Goal: Use online tool/utility: Utilize a website feature to perform a specific function

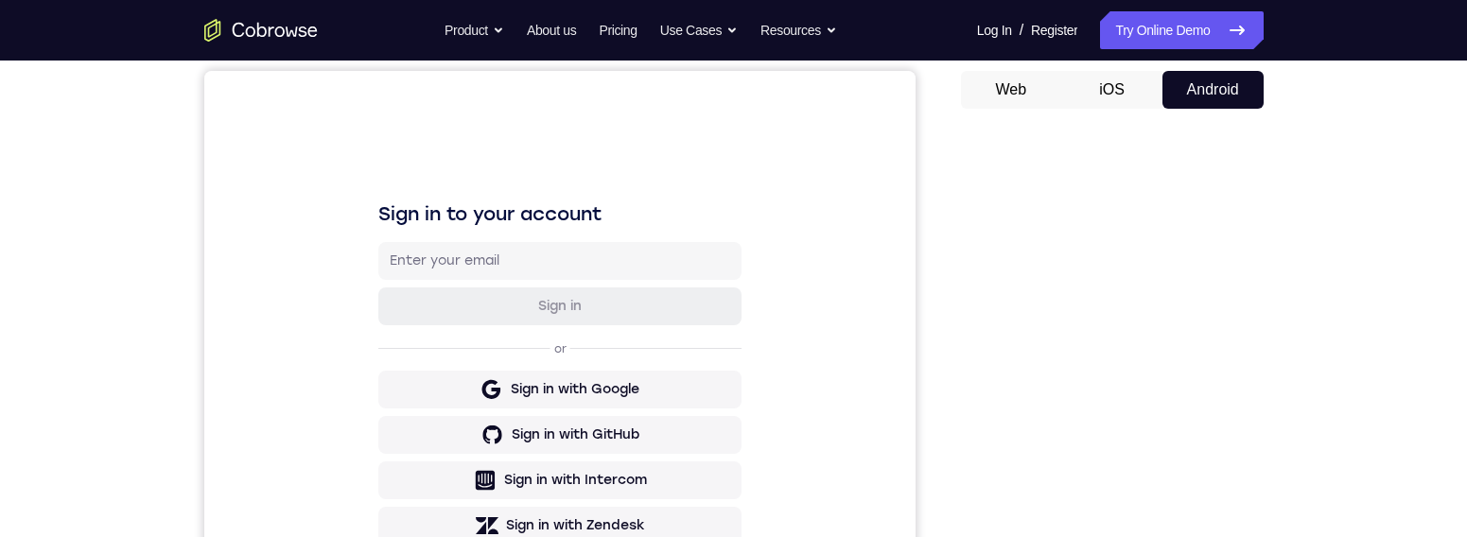
scroll to position [176, 0]
click at [1233, 94] on button "Android" at bounding box center [1213, 89] width 101 height 38
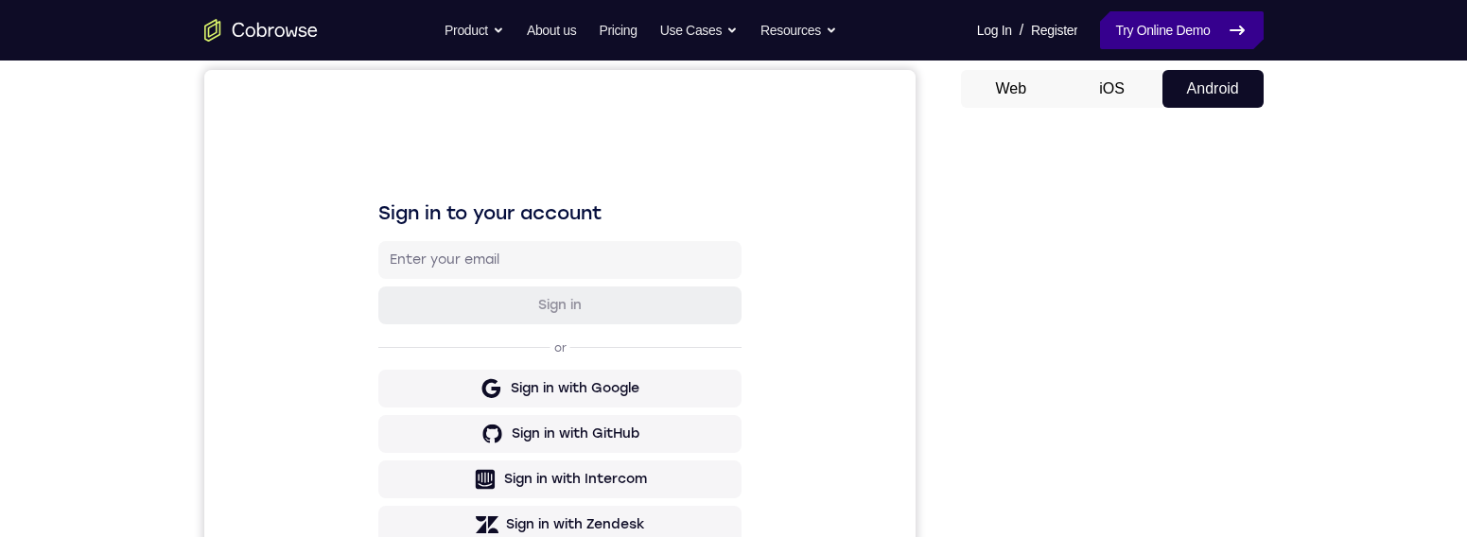
click at [1235, 29] on icon at bounding box center [1237, 30] width 13 height 8
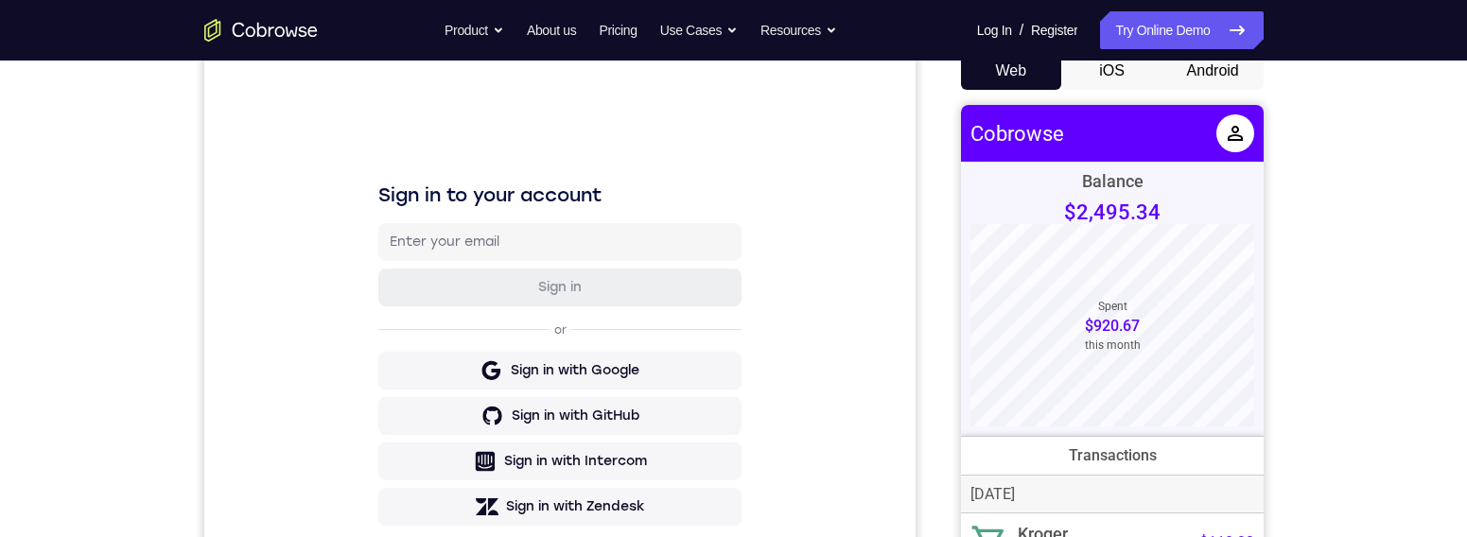
scroll to position [185, 0]
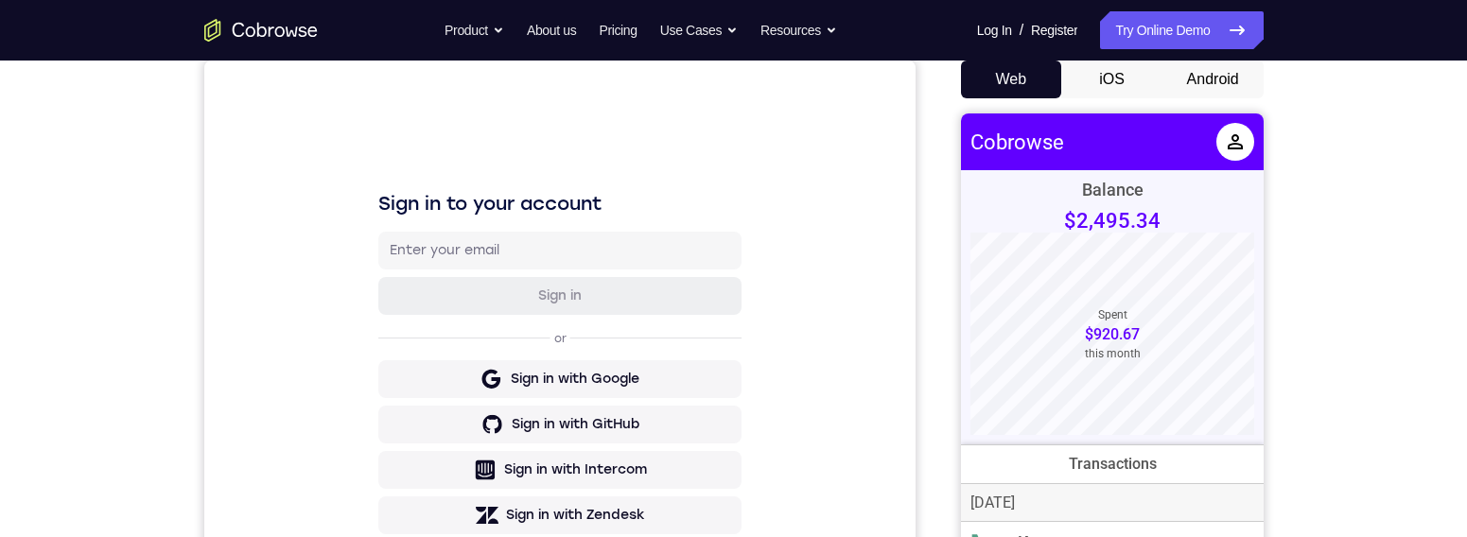
click at [1226, 78] on button "Android" at bounding box center [1213, 80] width 101 height 38
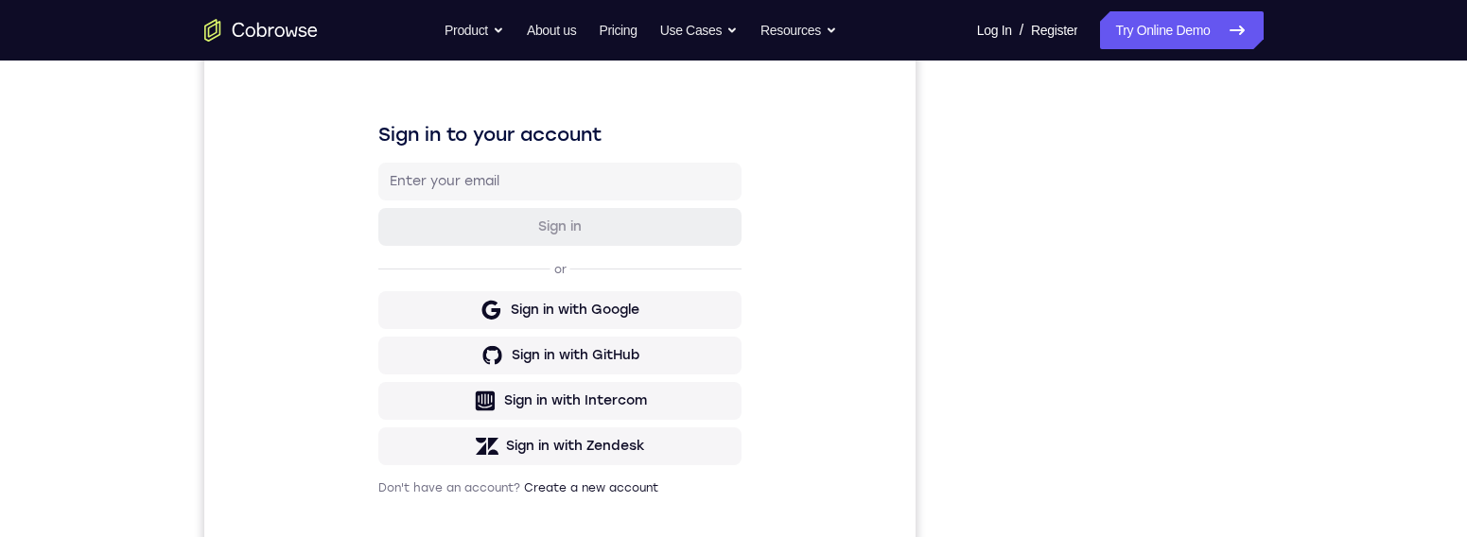
scroll to position [85, 0]
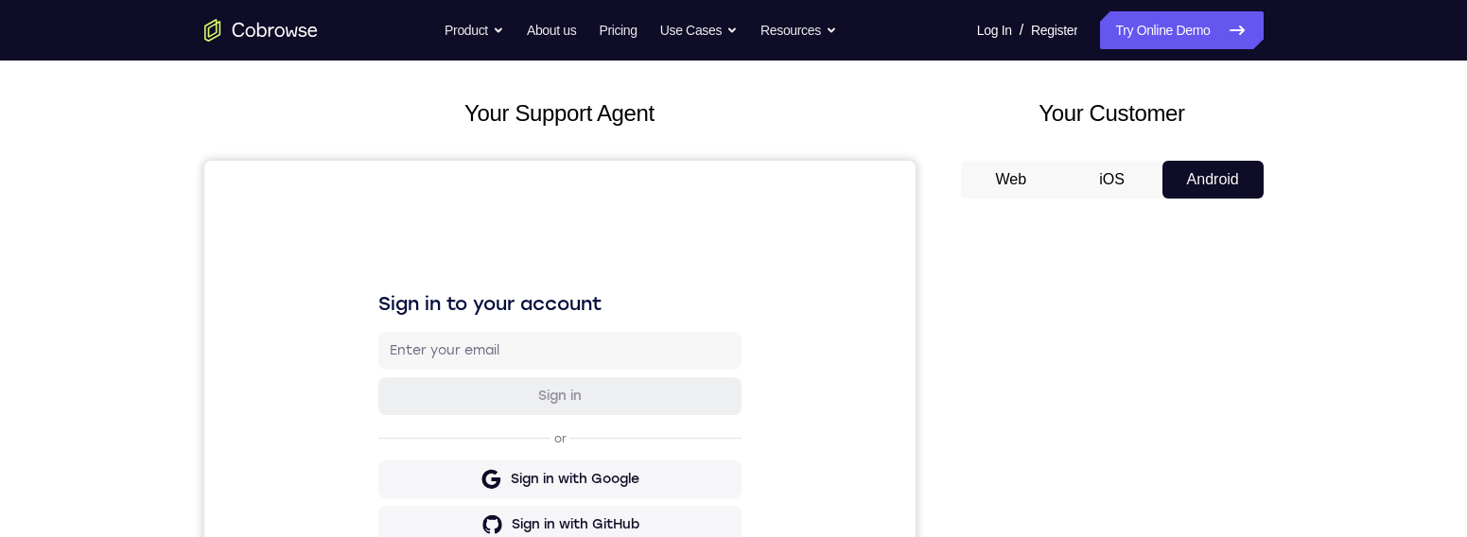
click at [1112, 140] on button "iOS" at bounding box center [1111, 180] width 101 height 38
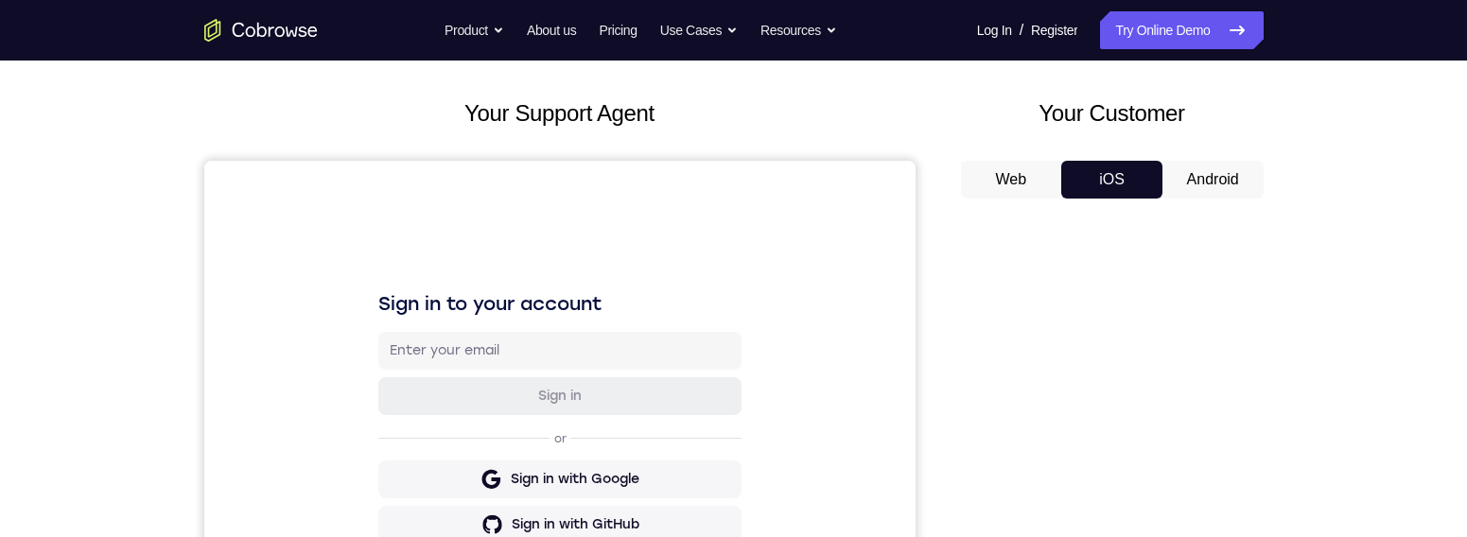
click at [1226, 140] on button "Android" at bounding box center [1213, 180] width 101 height 38
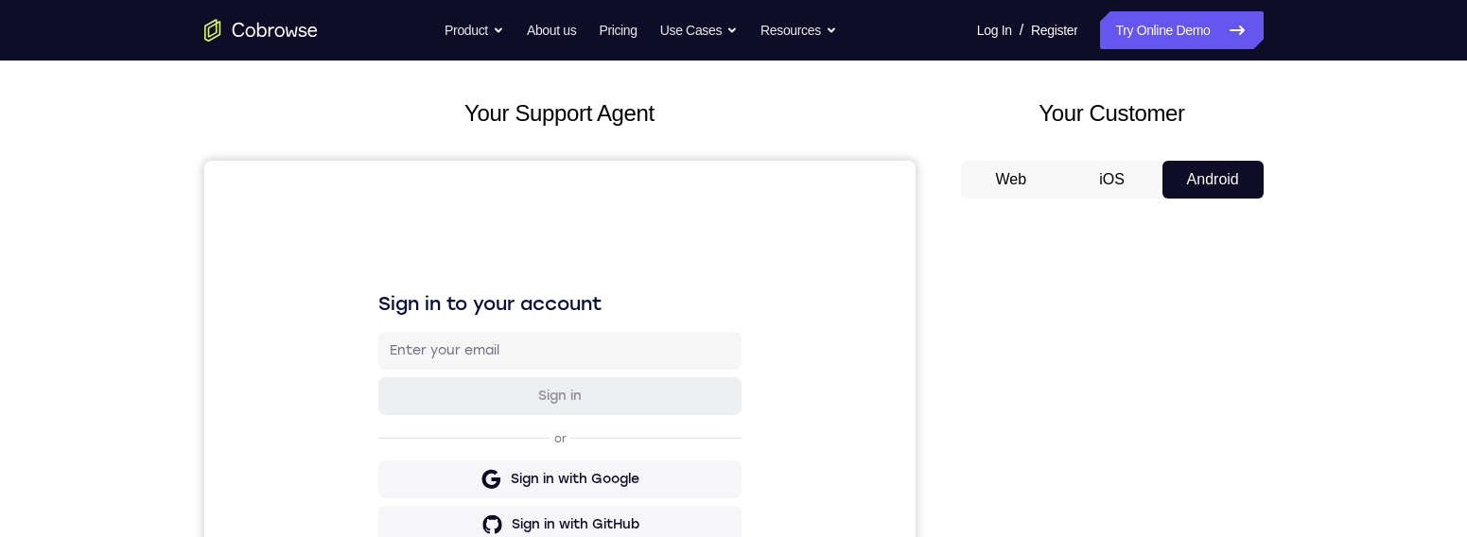
scroll to position [0, 0]
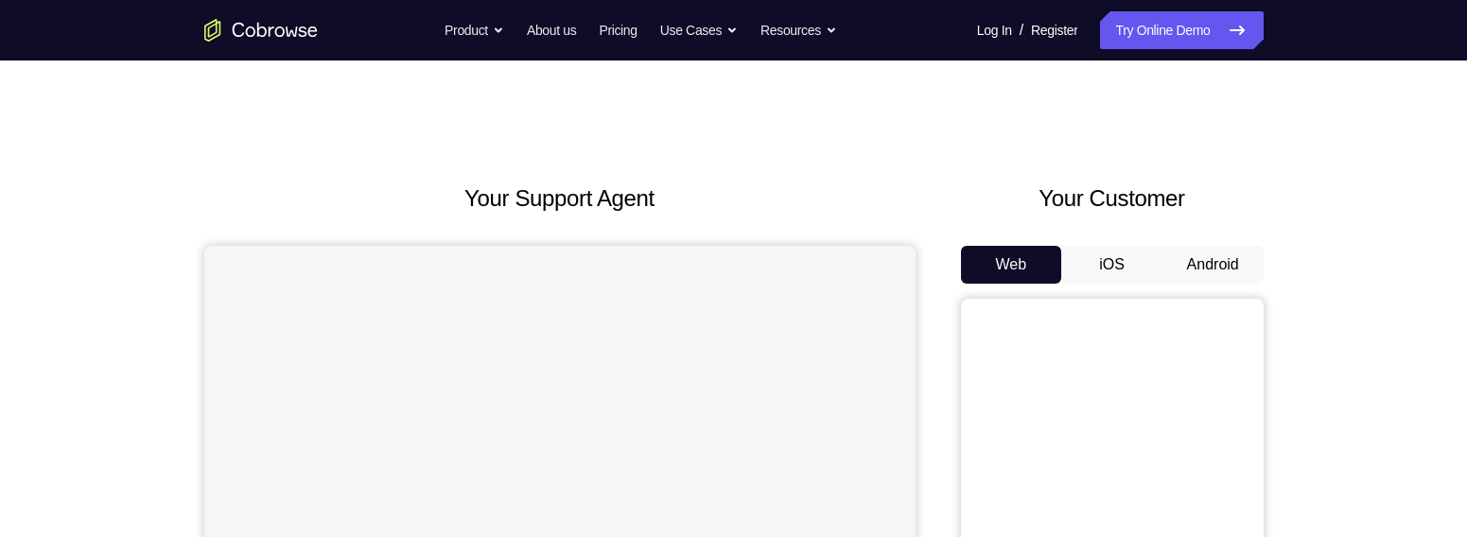
click at [1231, 249] on button "Android" at bounding box center [1213, 265] width 101 height 38
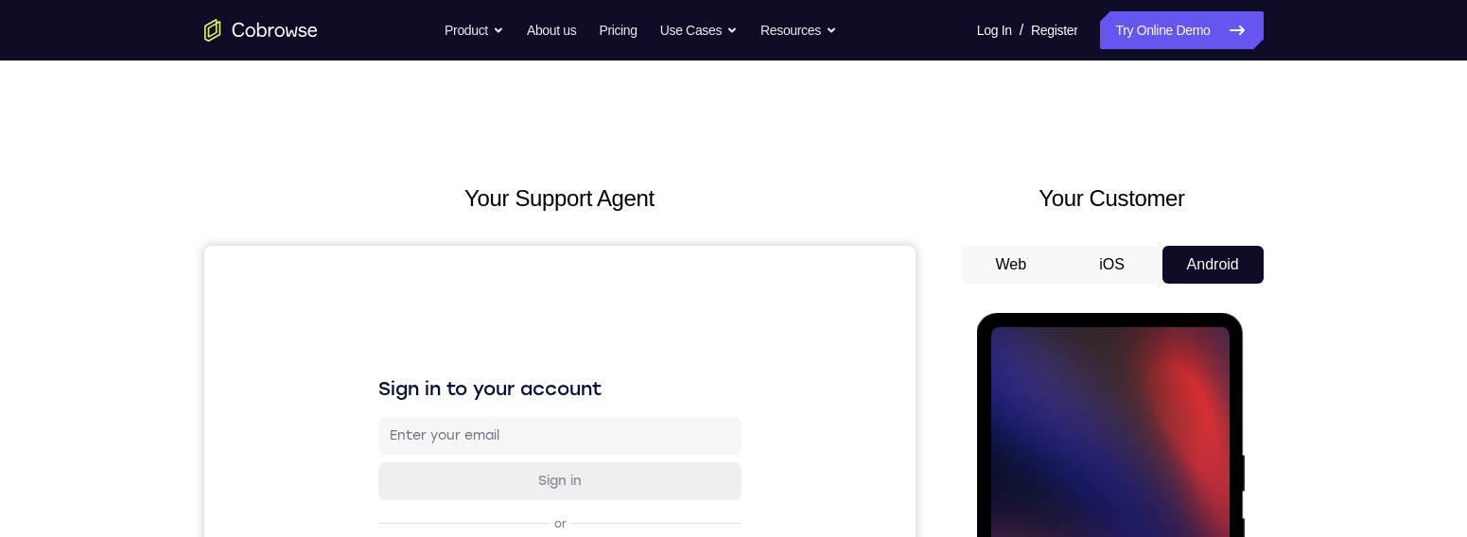
scroll to position [231, 0]
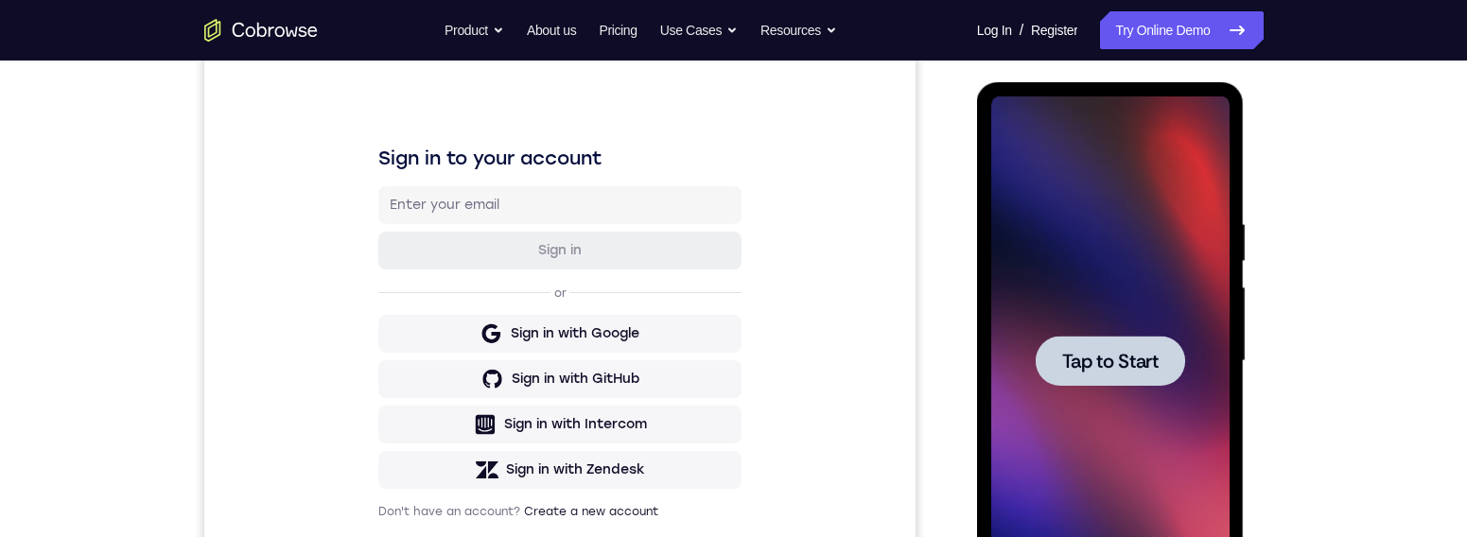
click at [1147, 371] on span "Tap to Start" at bounding box center [1110, 361] width 96 height 19
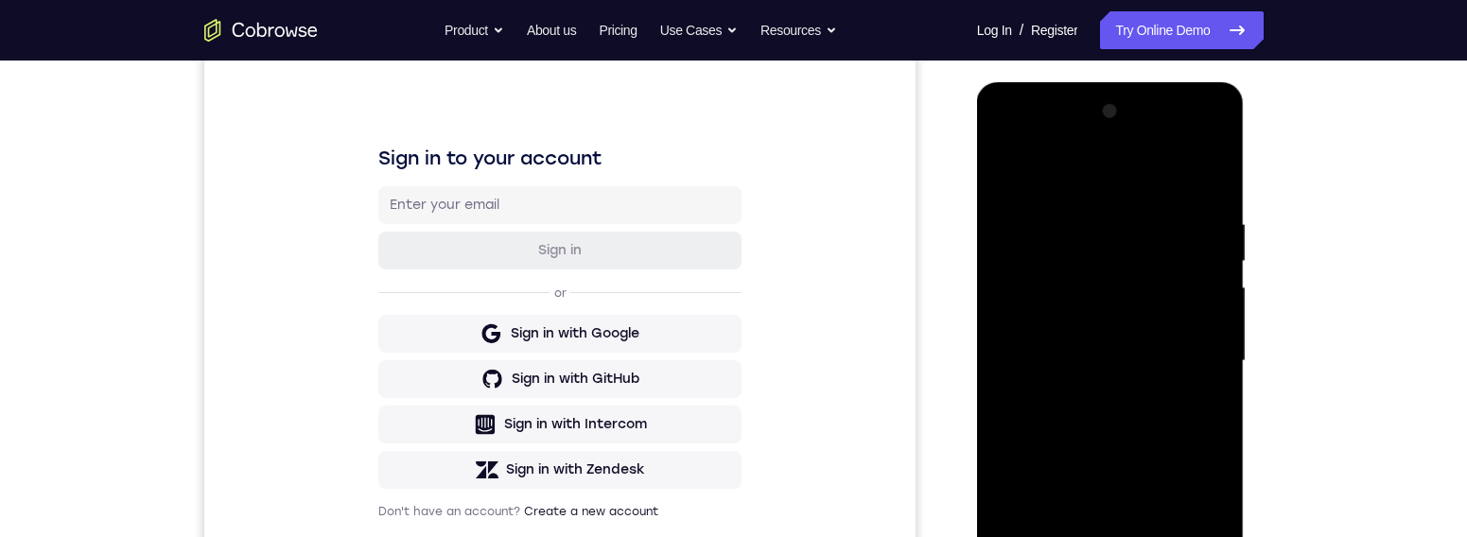
scroll to position [450, 0]
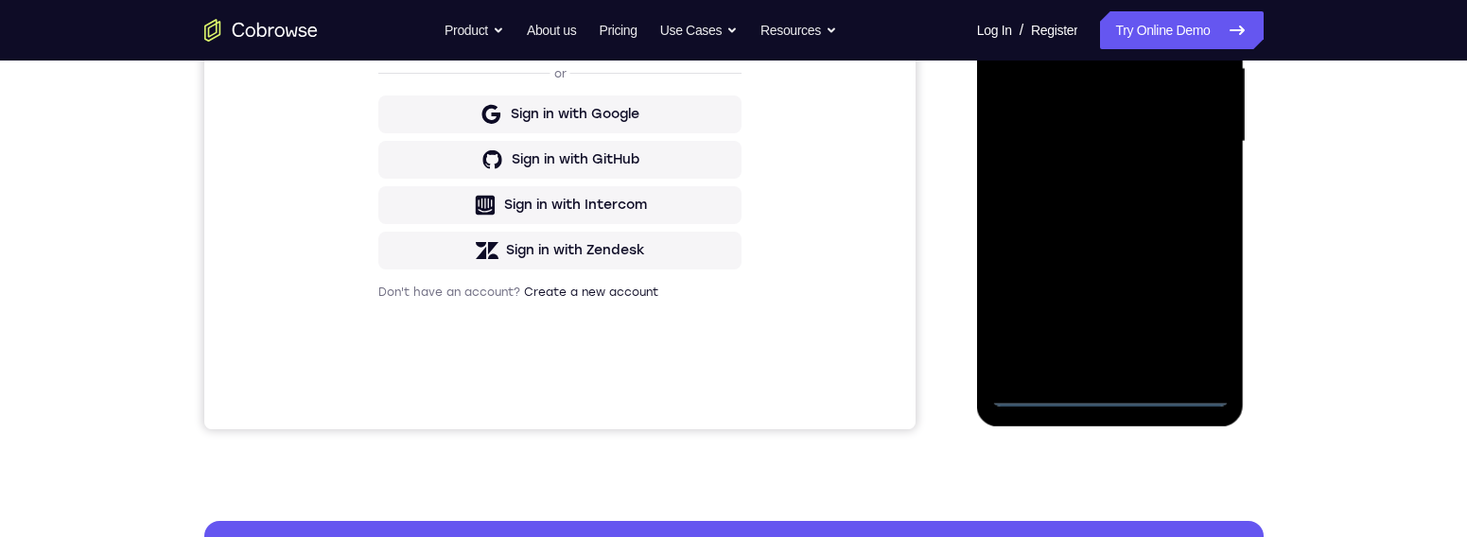
click at [1116, 400] on div at bounding box center [1110, 142] width 238 height 530
click at [1200, 309] on div at bounding box center [1110, 142] width 238 height 530
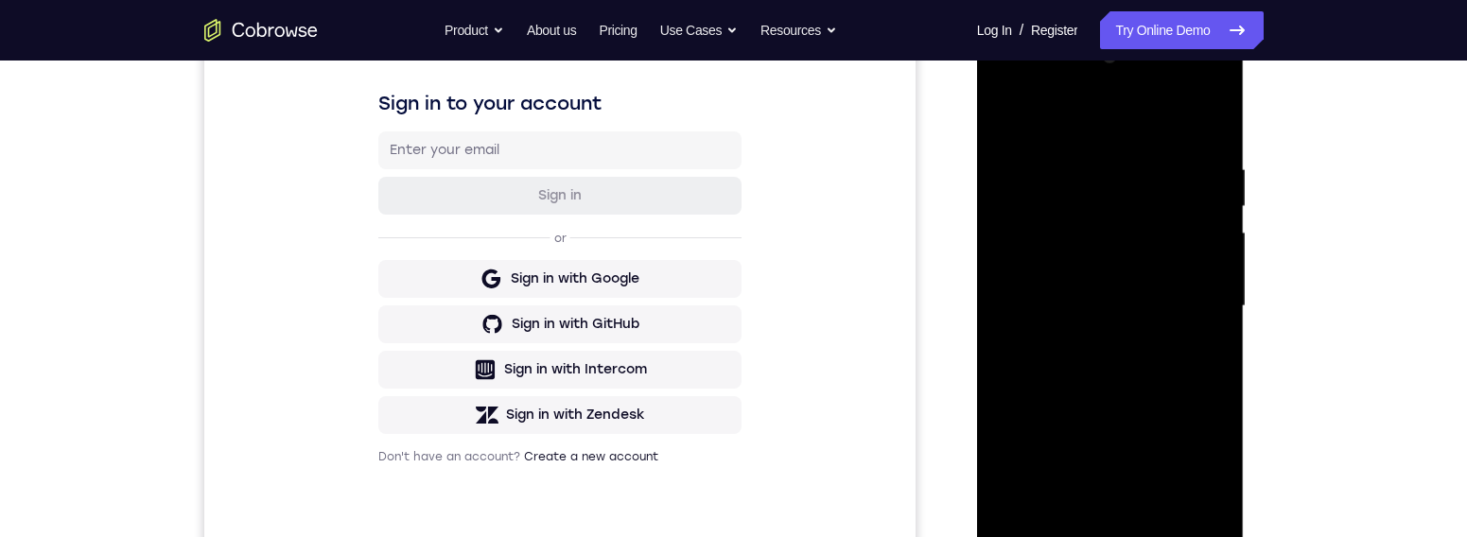
scroll to position [274, 0]
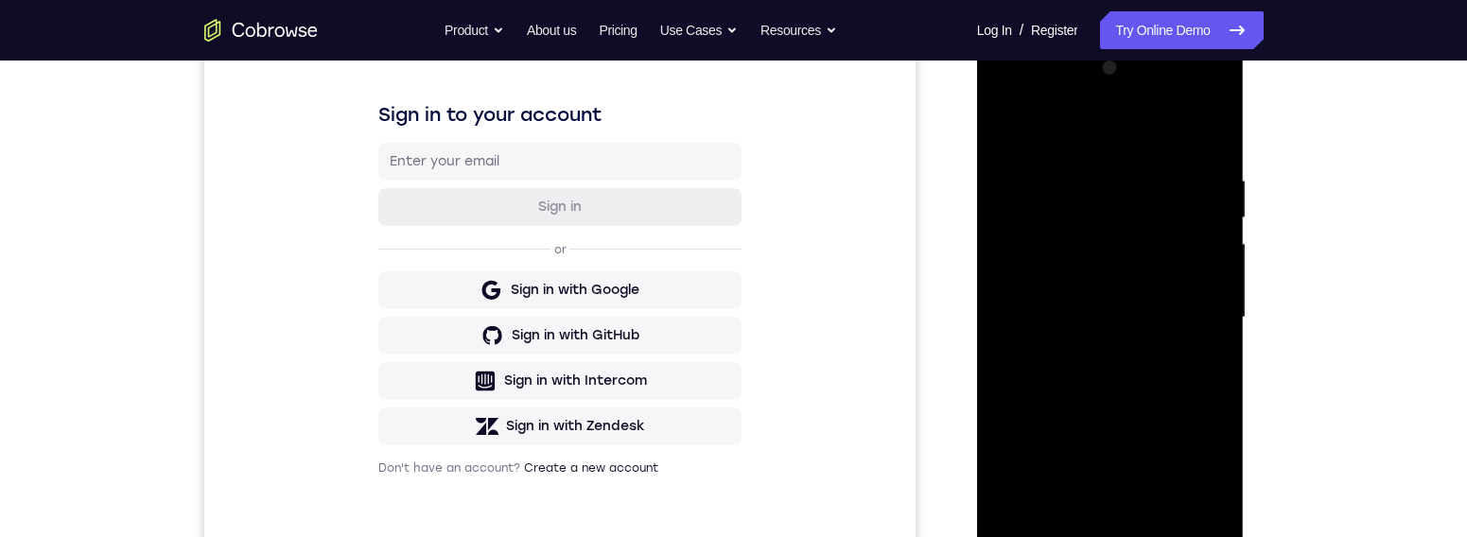
click at [1147, 144] on div at bounding box center [1110, 318] width 238 height 530
click at [1202, 307] on div at bounding box center [1110, 318] width 238 height 530
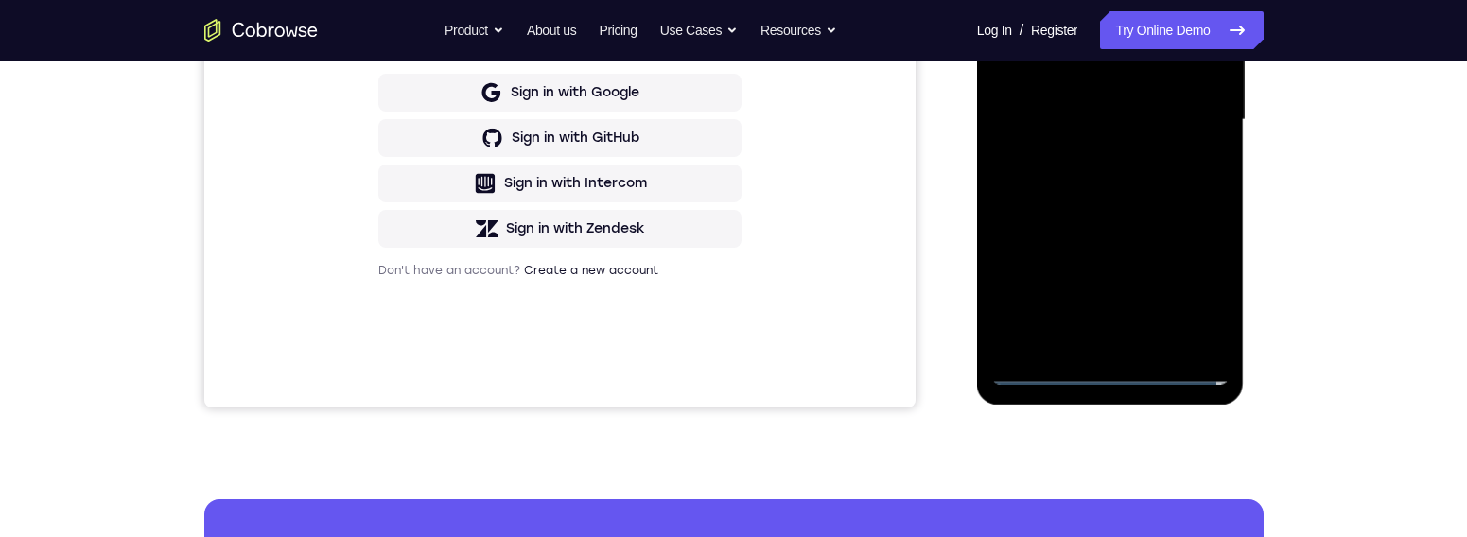
click at [1095, 345] on div at bounding box center [1110, 120] width 238 height 530
click at [1122, 113] on div at bounding box center [1110, 120] width 238 height 530
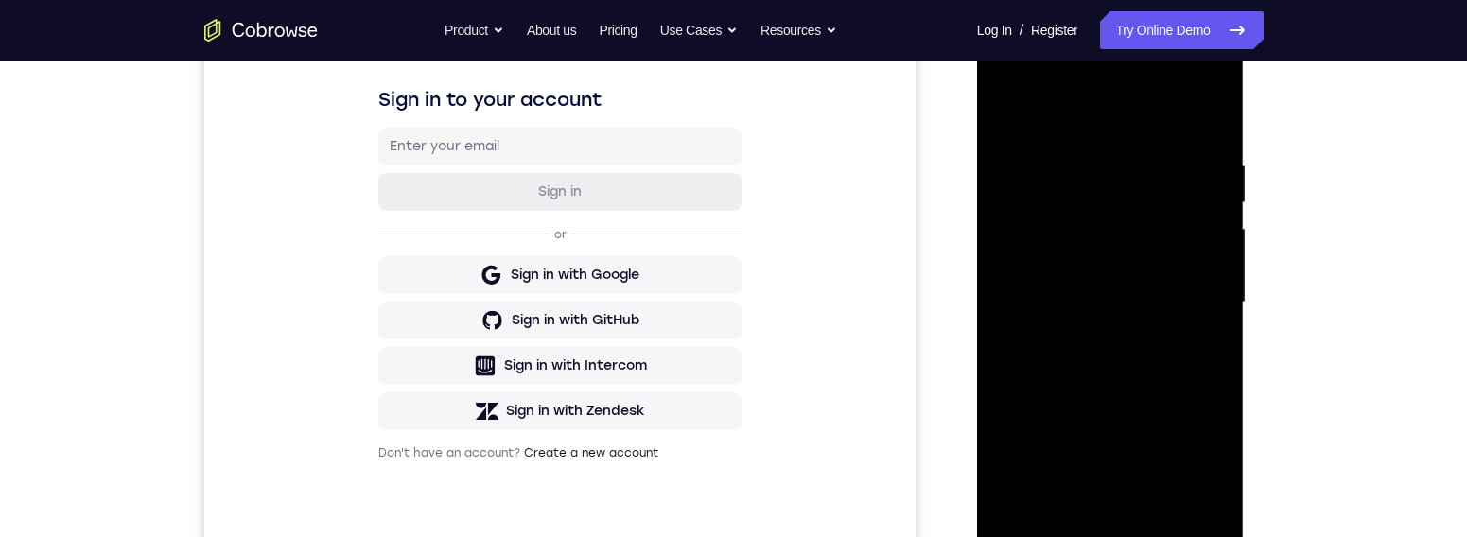
click at [1102, 267] on div at bounding box center [1110, 303] width 238 height 530
click at [1187, 300] on div at bounding box center [1110, 303] width 238 height 530
click at [1193, 366] on div at bounding box center [1110, 303] width 238 height 530
click at [1132, 379] on div at bounding box center [1110, 303] width 238 height 530
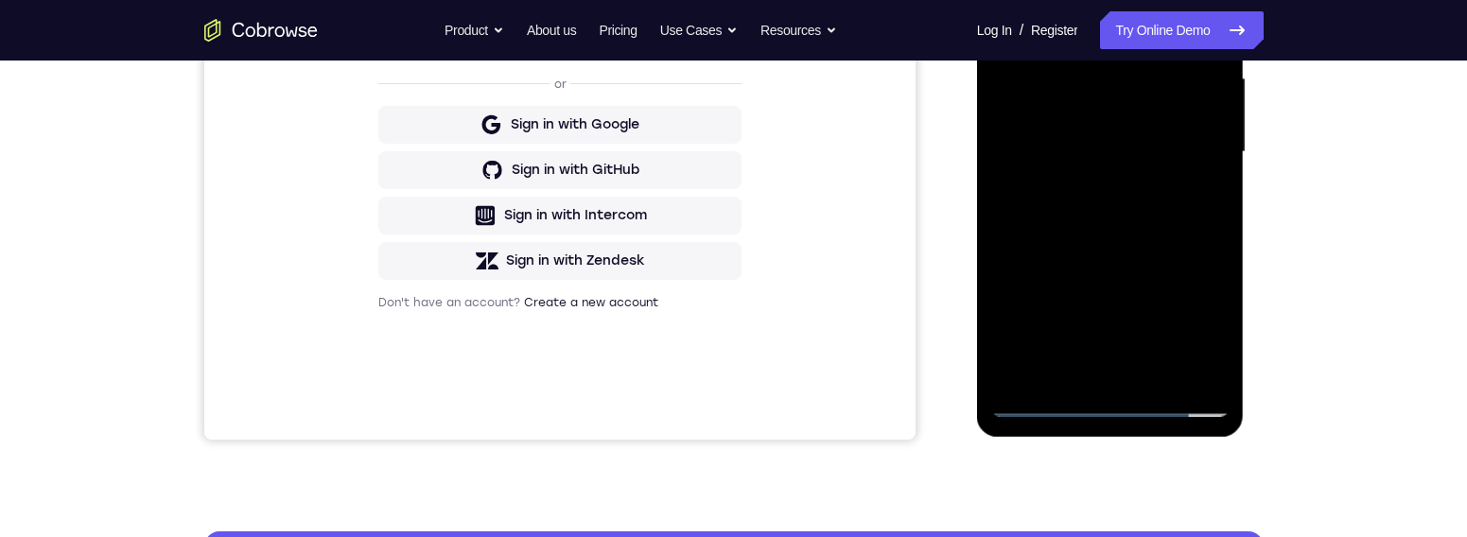
click at [1171, 367] on div at bounding box center [1110, 152] width 238 height 530
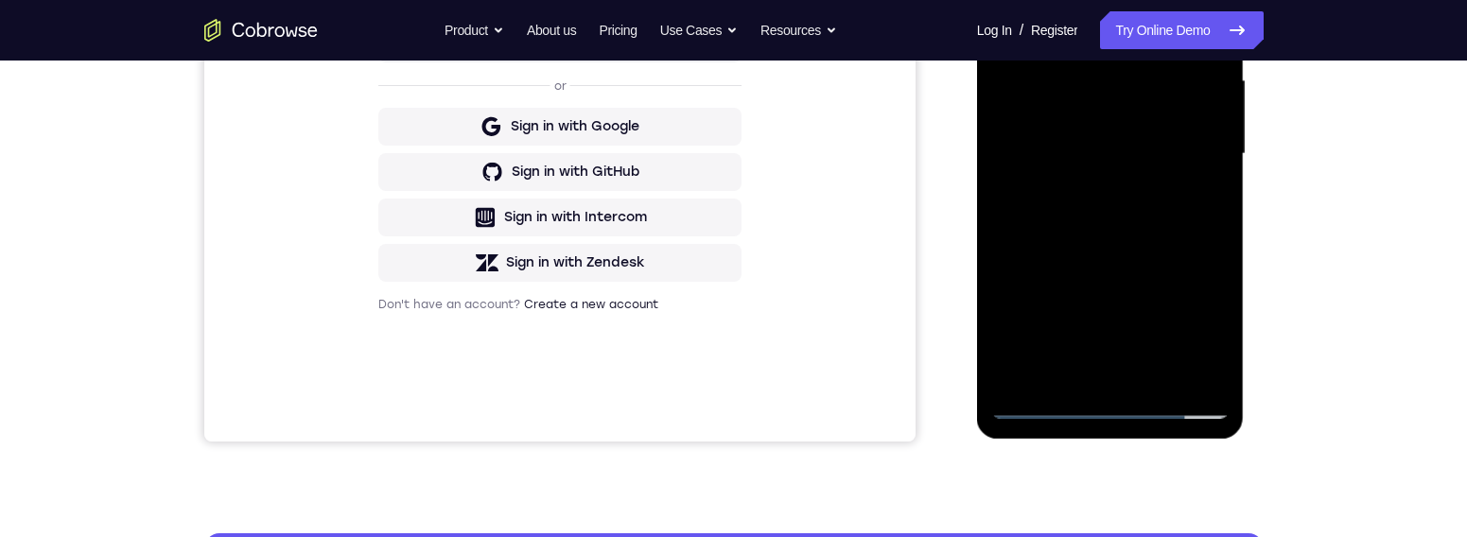
click at [1162, 371] on div at bounding box center [1110, 154] width 238 height 530
click at [1153, 254] on div at bounding box center [1110, 154] width 238 height 530
click at [1164, 209] on div at bounding box center [1110, 154] width 238 height 530
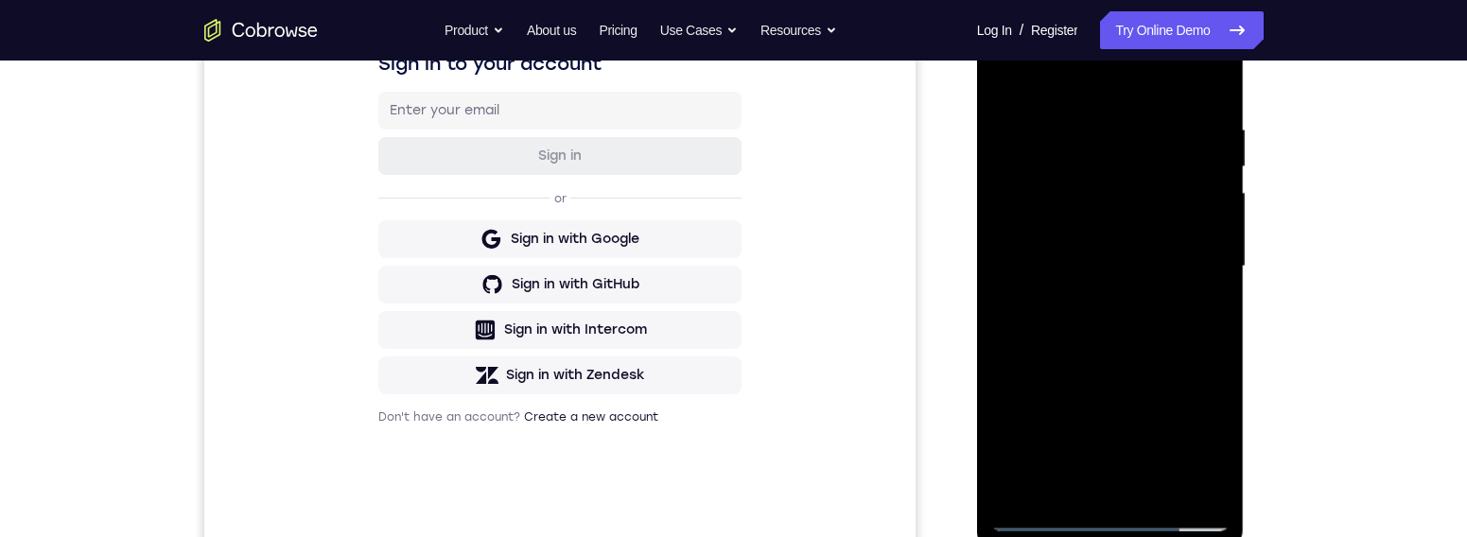
scroll to position [256, 0]
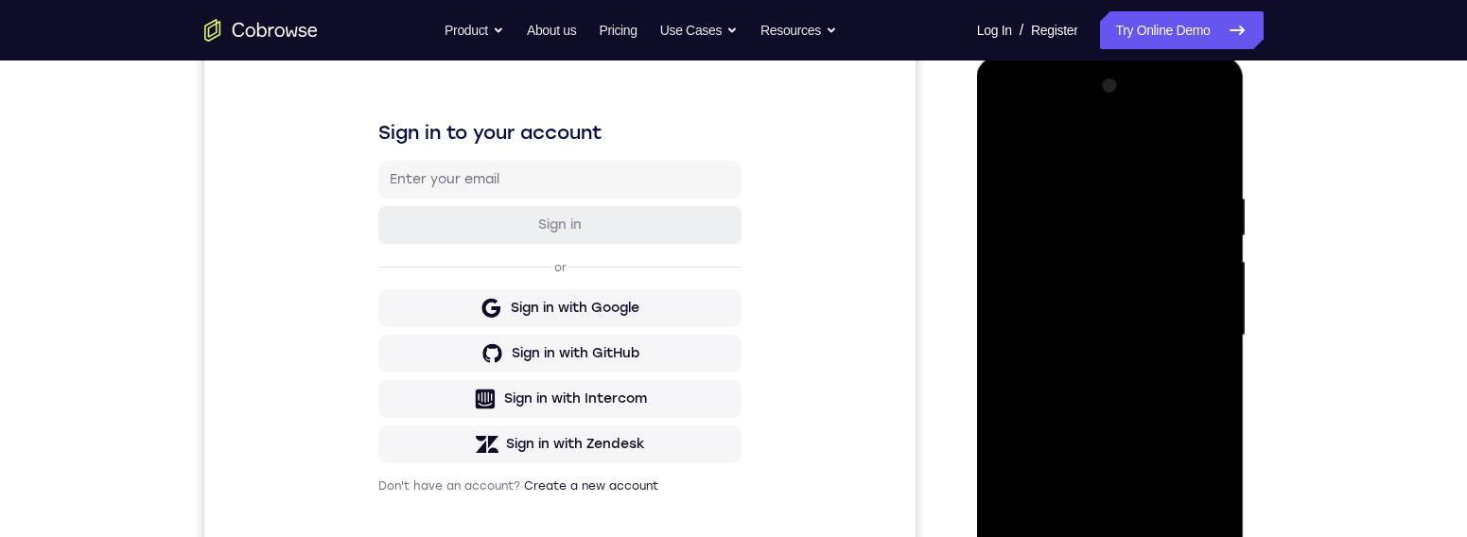
click at [1006, 141] on div at bounding box center [1110, 336] width 238 height 530
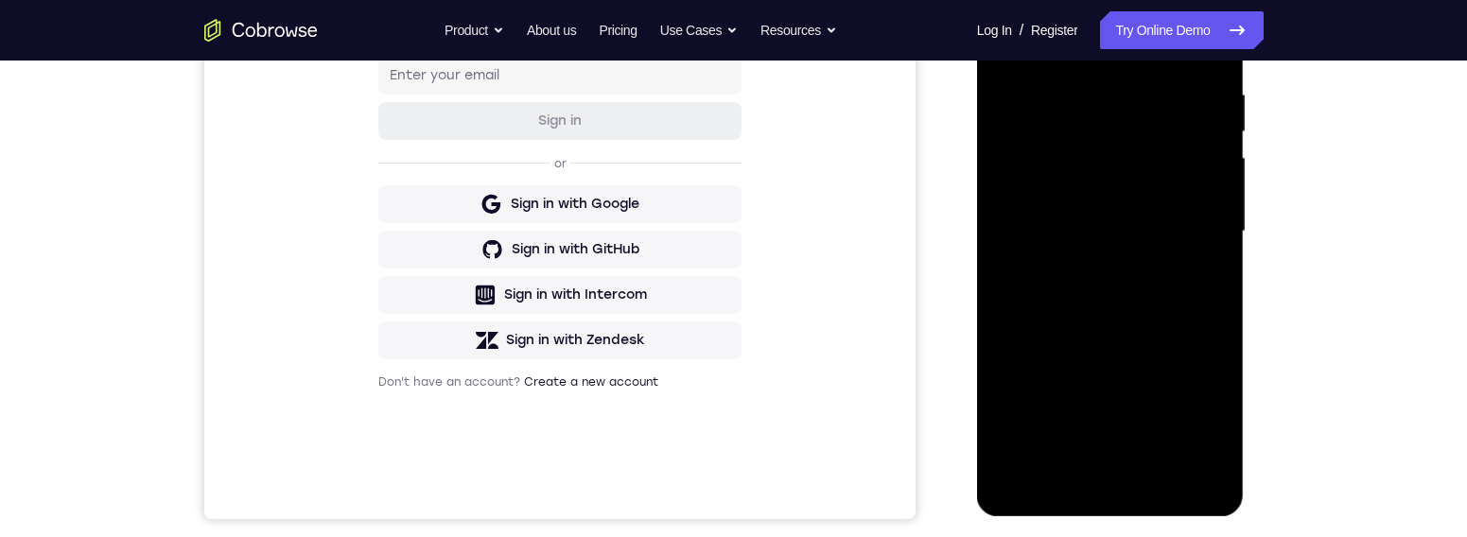
scroll to position [367, 0]
